Goal: Entertainment & Leisure: Consume media (video, audio)

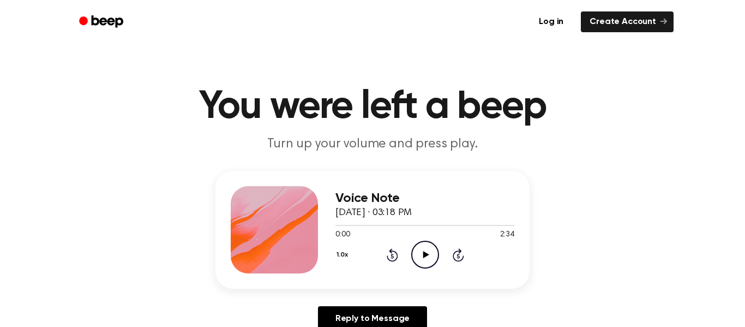
click at [422, 261] on icon "Play Audio" at bounding box center [425, 255] width 28 height 28
click at [423, 254] on icon at bounding box center [425, 254] width 5 height 7
click at [430, 263] on icon "Play Audio" at bounding box center [425, 255] width 28 height 28
click at [428, 251] on icon "Pause Audio" at bounding box center [425, 255] width 28 height 28
click at [427, 249] on icon "Play Audio" at bounding box center [425, 255] width 28 height 28
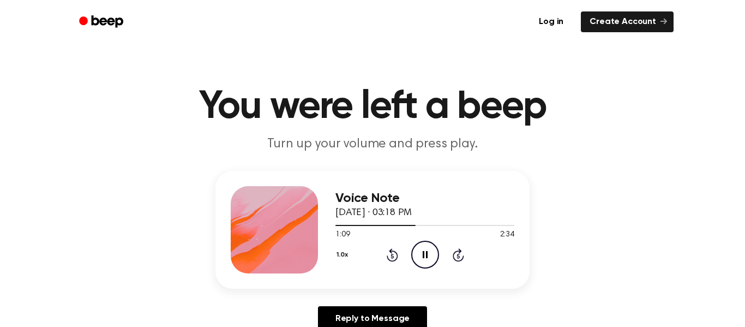
click at [422, 256] on icon "Pause Audio" at bounding box center [425, 255] width 28 height 28
click at [419, 273] on div "Voice Note [DATE] · 03:18 PM 1:09 2:34 Your browser does not support the [objec…" at bounding box center [424, 229] width 179 height 87
click at [425, 272] on div "Voice Note [DATE] · 03:18 PM 1:09 2:34 Your browser does not support the [objec…" at bounding box center [424, 229] width 179 height 87
click at [429, 262] on icon "Play Audio" at bounding box center [425, 255] width 28 height 28
click at [413, 253] on icon "Pause Audio" at bounding box center [425, 255] width 28 height 28
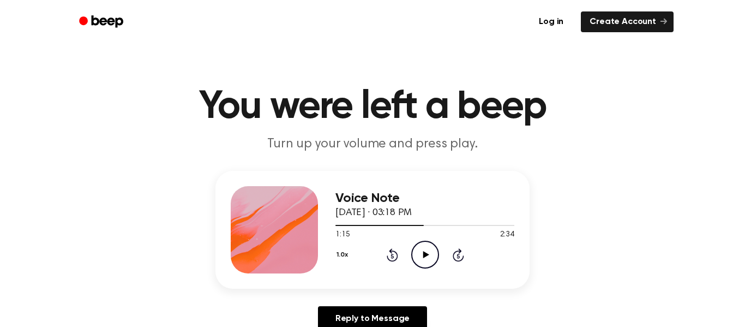
click at [423, 262] on icon "Play Audio" at bounding box center [425, 255] width 28 height 28
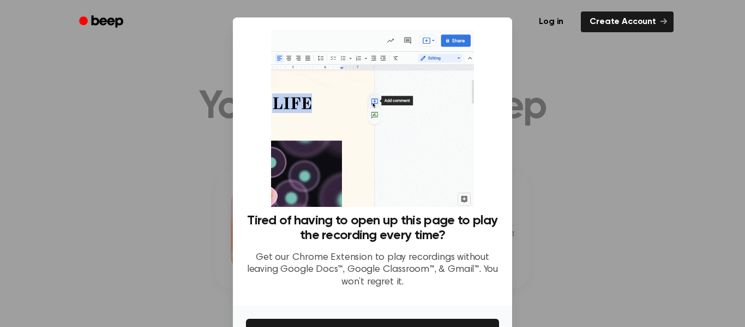
click at [634, 195] on div at bounding box center [372, 163] width 745 height 327
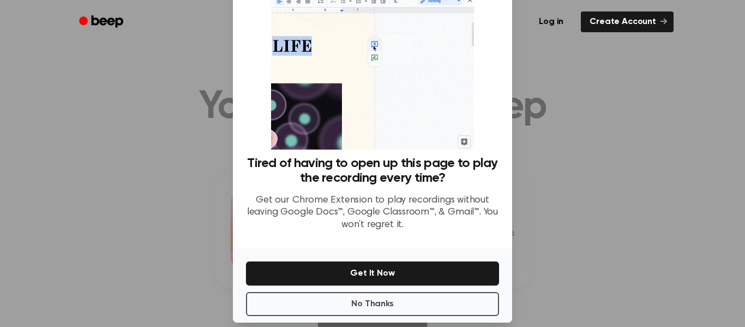
scroll to position [70, 0]
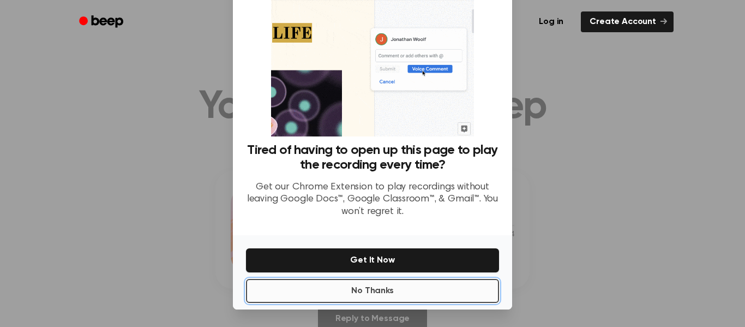
click at [406, 298] on button "No Thanks" at bounding box center [372, 291] width 253 height 24
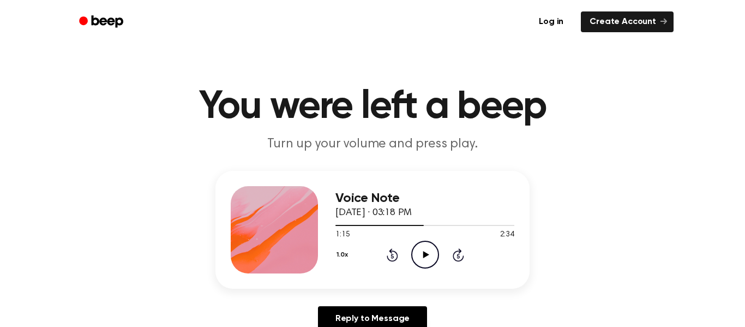
click at [429, 261] on icon "Play Audio" at bounding box center [425, 255] width 28 height 28
click at [426, 260] on icon "Pause Audio" at bounding box center [425, 255] width 28 height 28
